Goal: Transaction & Acquisition: Subscribe to service/newsletter

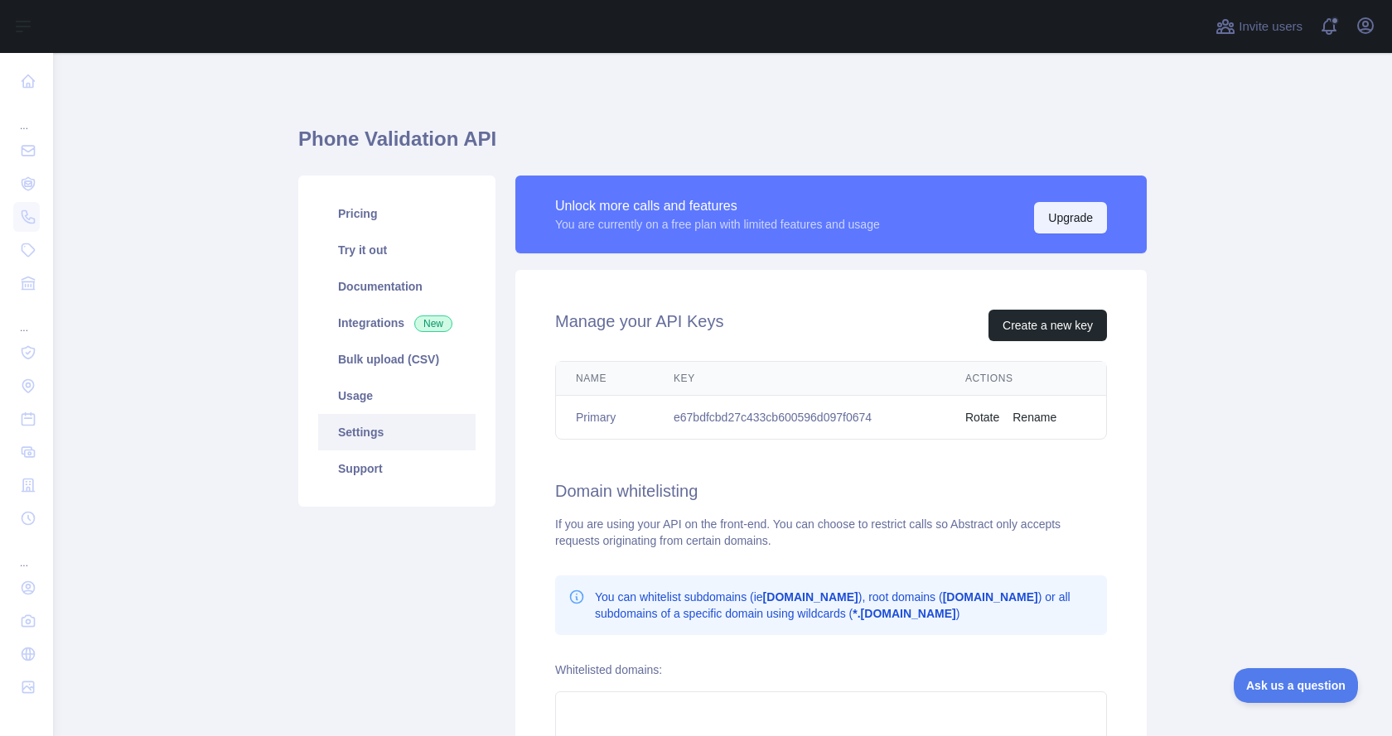
click at [1056, 223] on button "Upgrade" at bounding box center [1070, 217] width 73 height 31
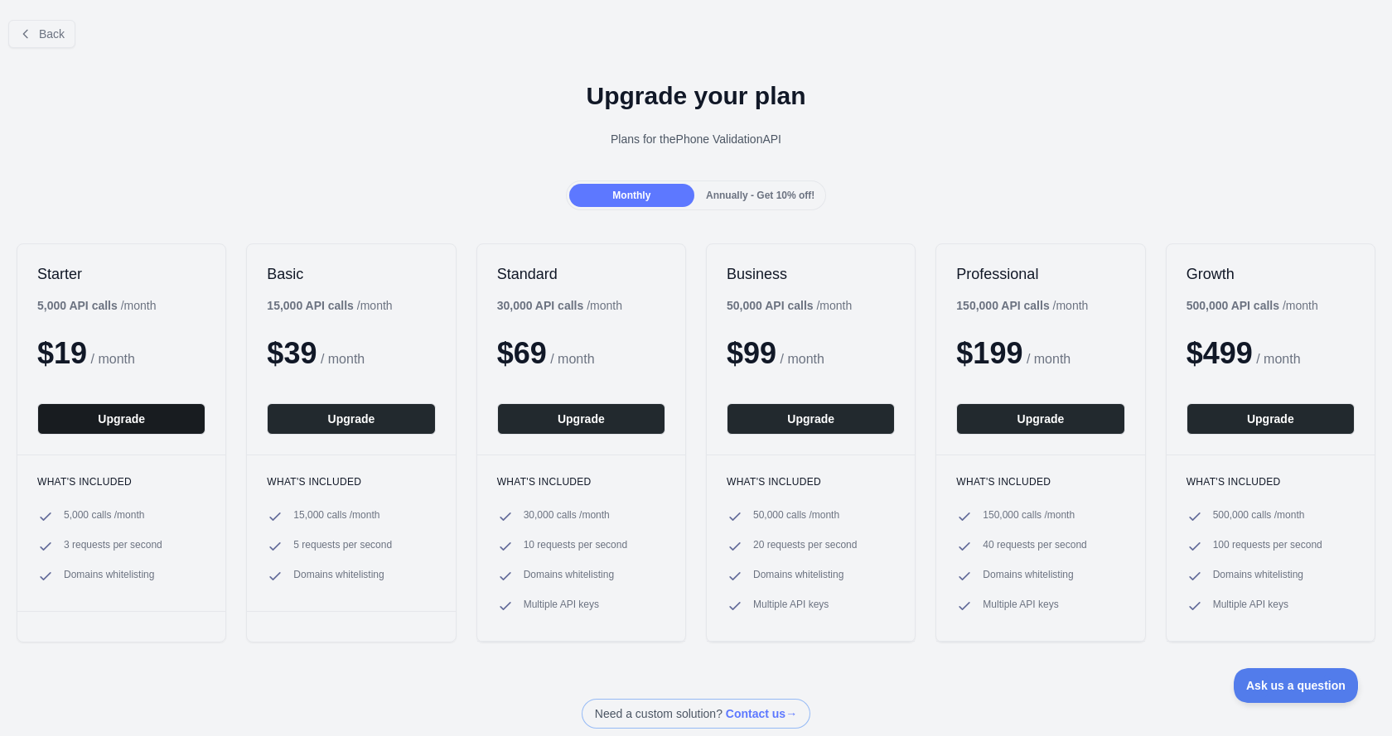
click at [134, 427] on button "Upgrade" at bounding box center [121, 418] width 168 height 31
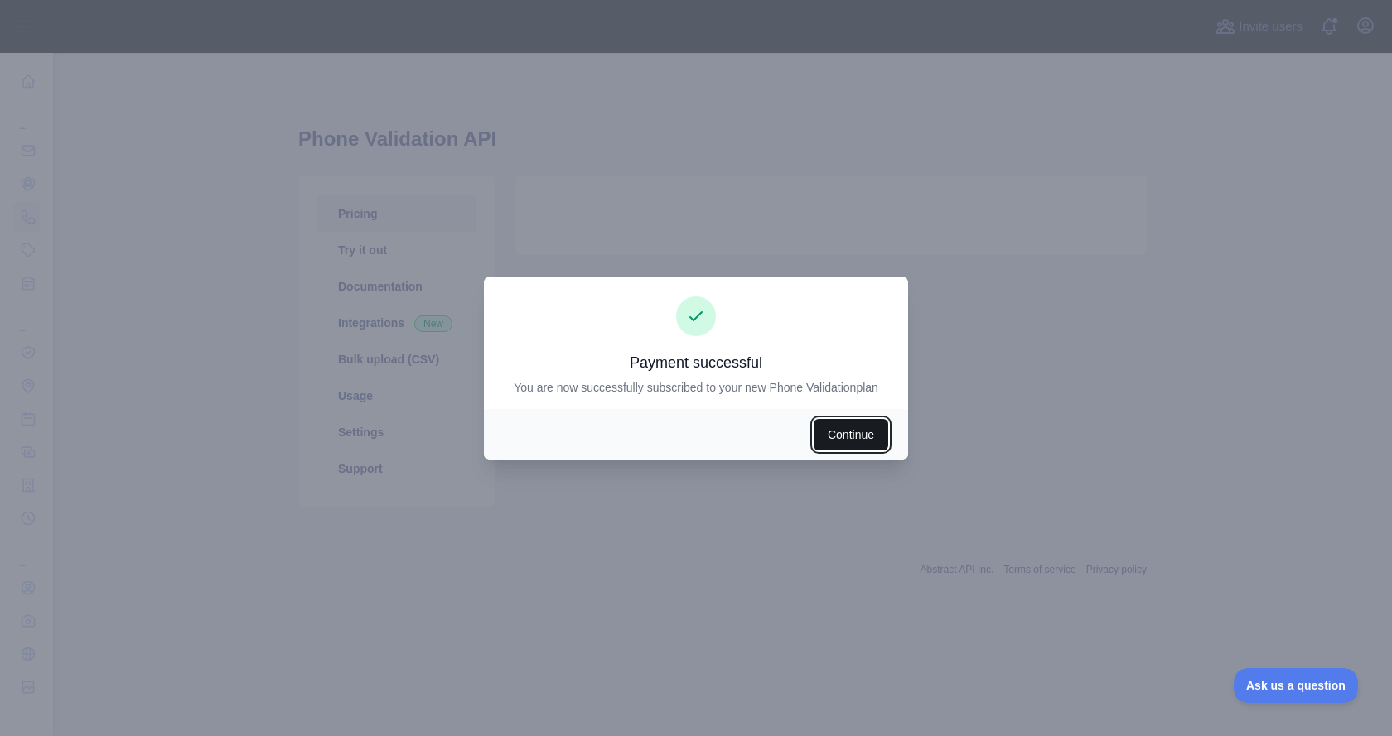
click at [833, 442] on button "Continue" at bounding box center [850, 434] width 75 height 31
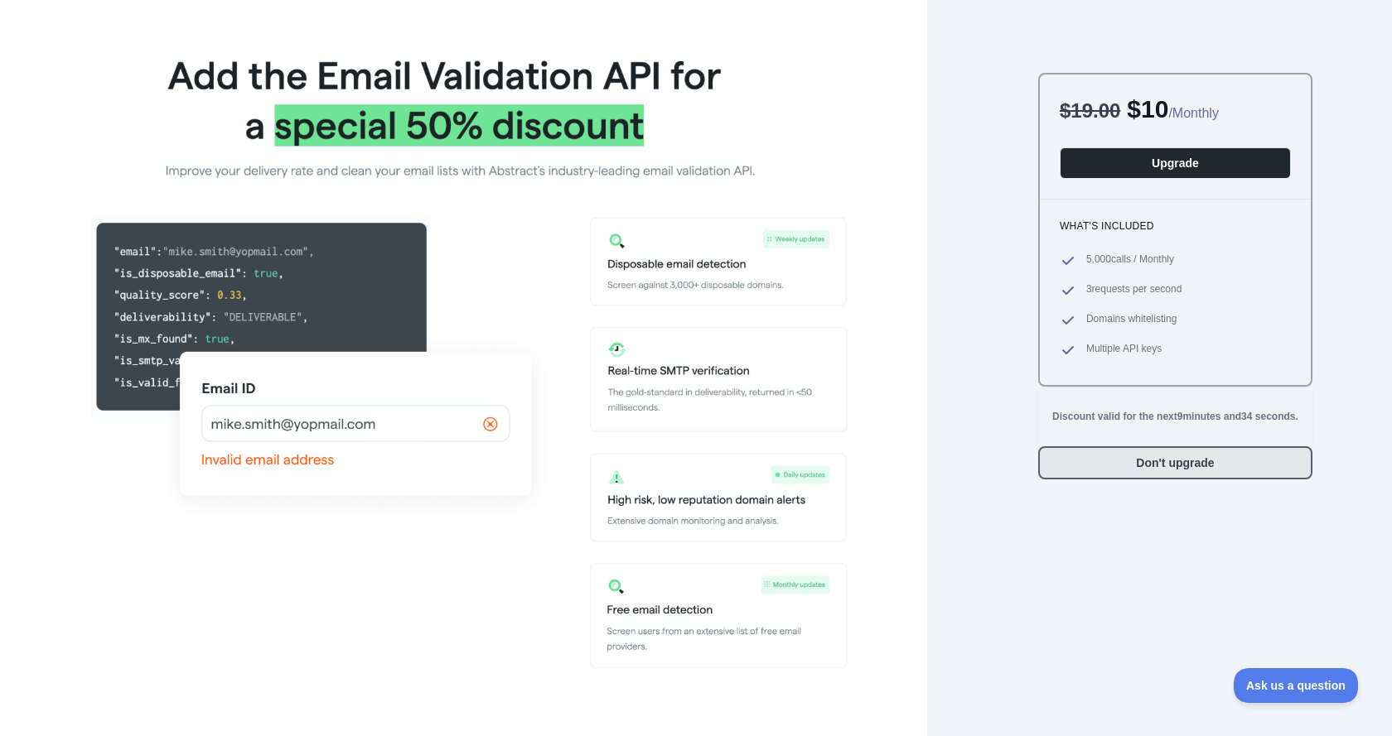
click at [1194, 459] on button "Don't upgrade" at bounding box center [1175, 462] width 274 height 33
